Goal: Navigation & Orientation: Find specific page/section

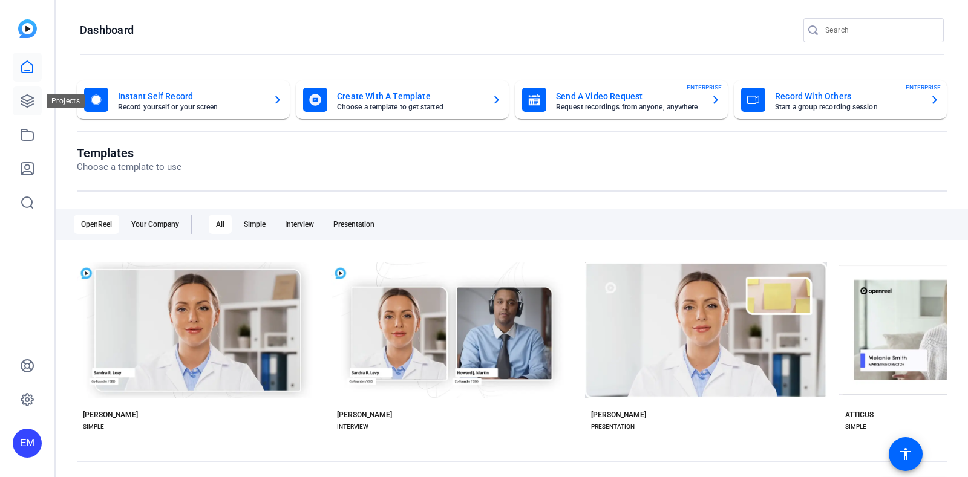
click at [36, 97] on link at bounding box center [27, 101] width 29 height 29
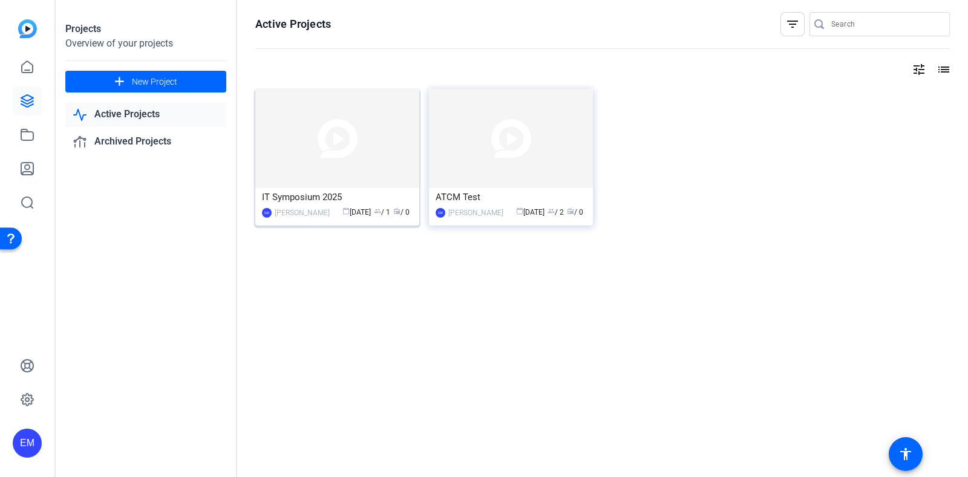
click at [322, 136] on img at bounding box center [337, 138] width 164 height 99
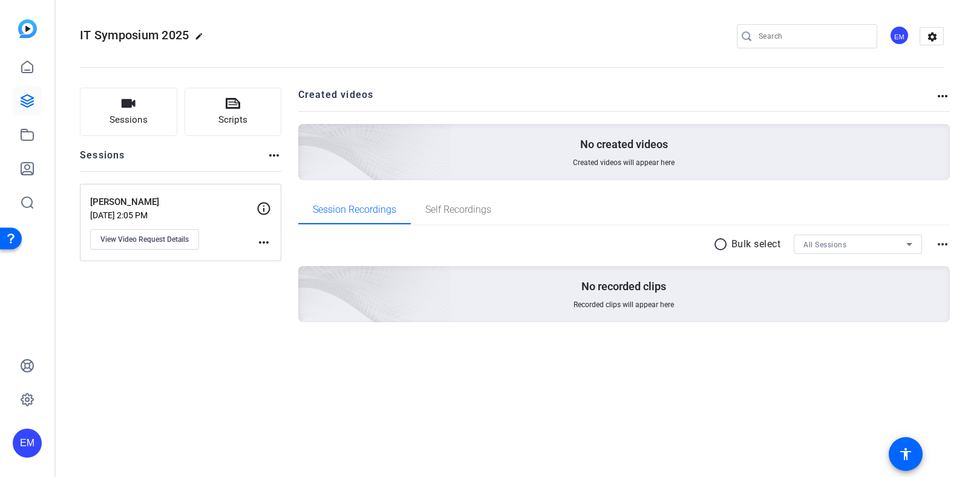
click at [266, 237] on mat-icon "more_horiz" at bounding box center [264, 242] width 15 height 15
click at [266, 237] on div at bounding box center [484, 238] width 968 height 477
